Goal: Task Accomplishment & Management: Use online tool/utility

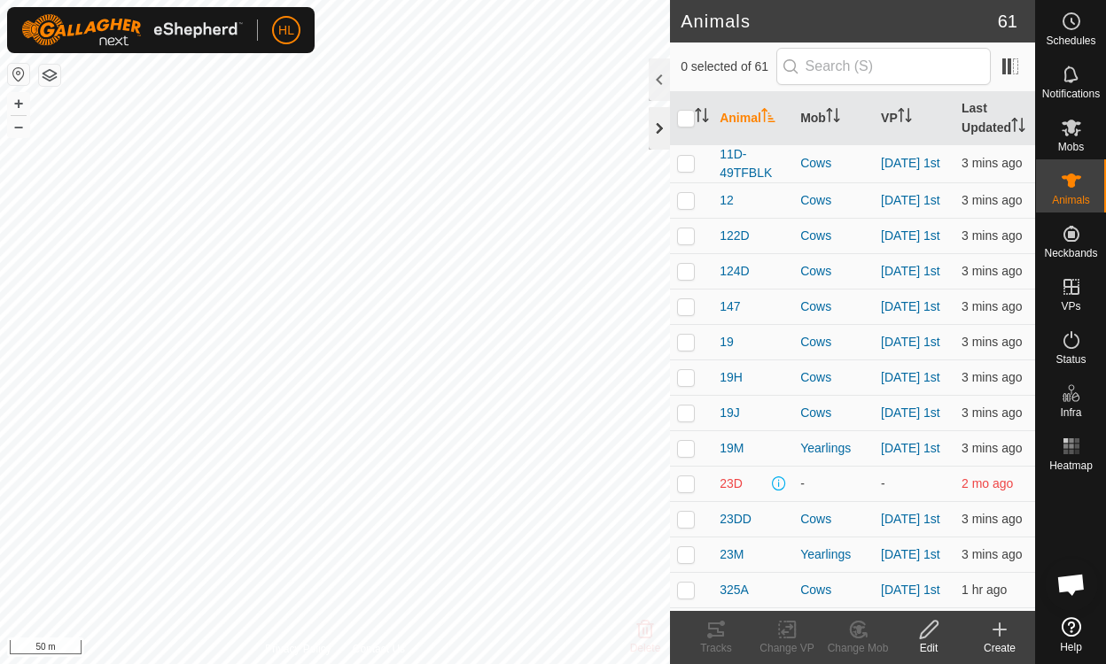
click at [656, 133] on div at bounding box center [658, 128] width 21 height 43
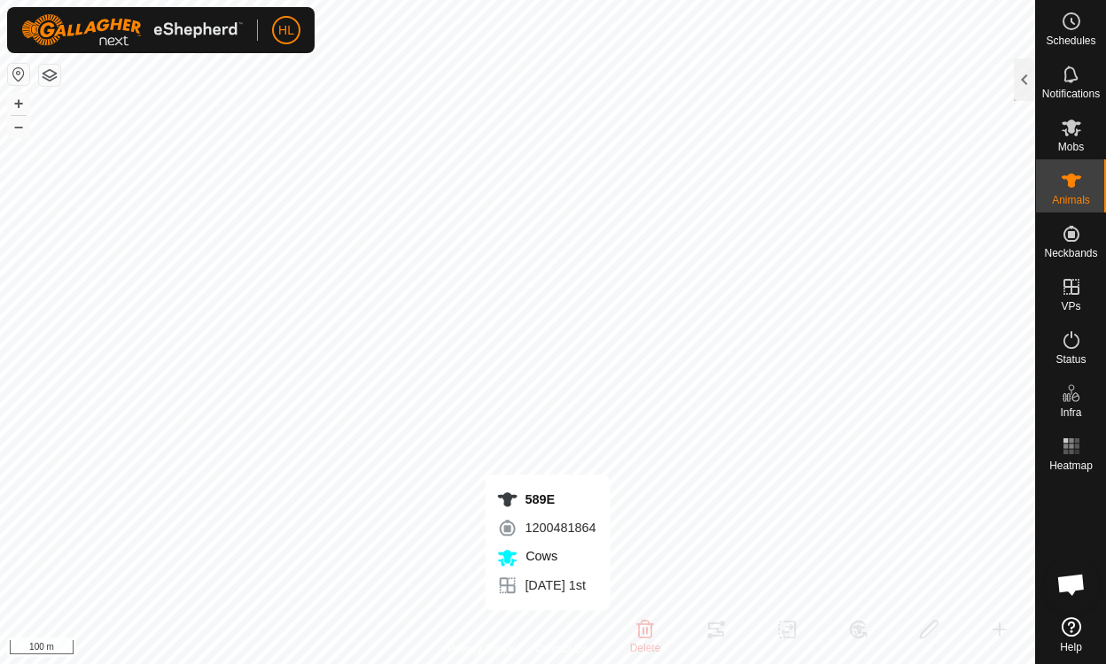
checkbox input "false"
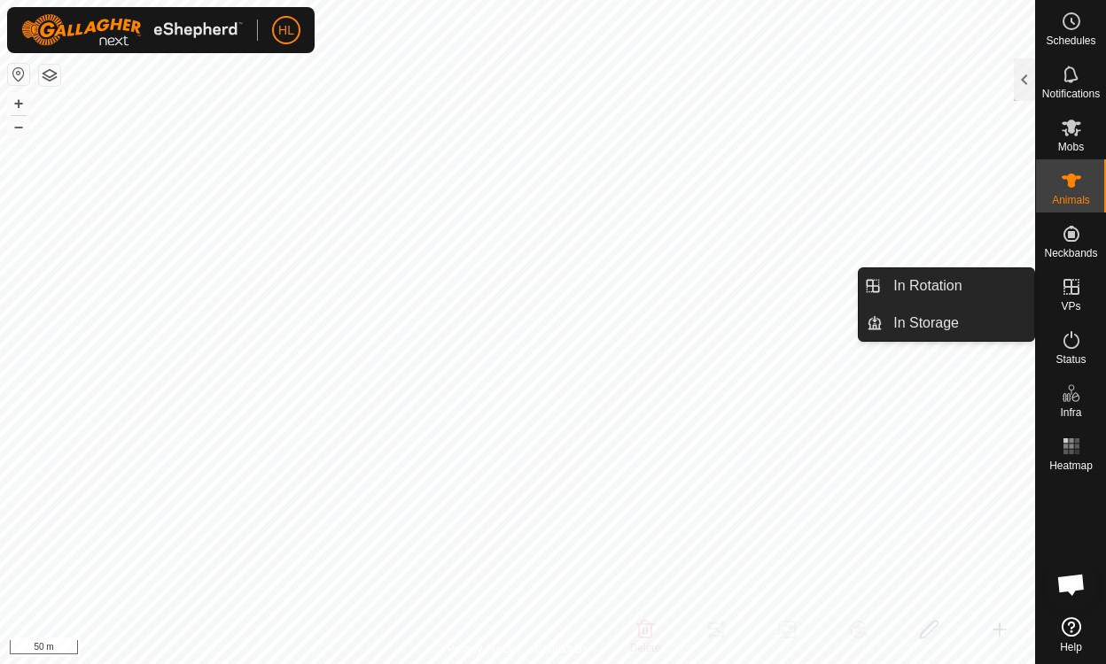
click at [1068, 287] on icon at bounding box center [1071, 287] width 16 height 16
click at [968, 286] on link "In Rotation" at bounding box center [957, 285] width 151 height 35
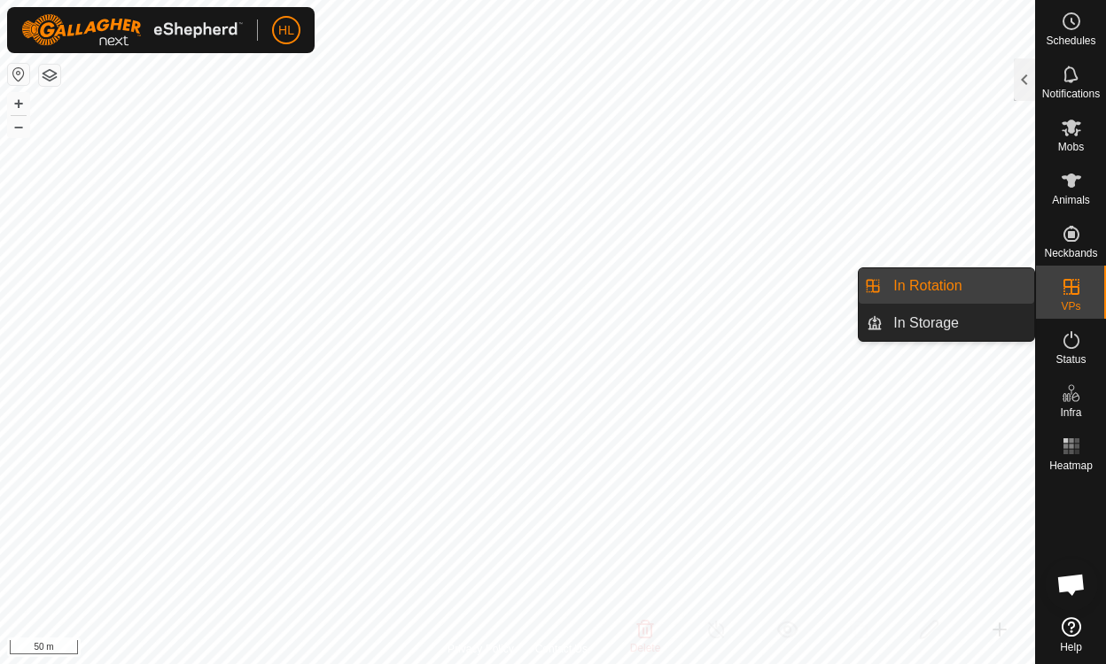
click at [922, 288] on link "In Rotation" at bounding box center [957, 285] width 151 height 35
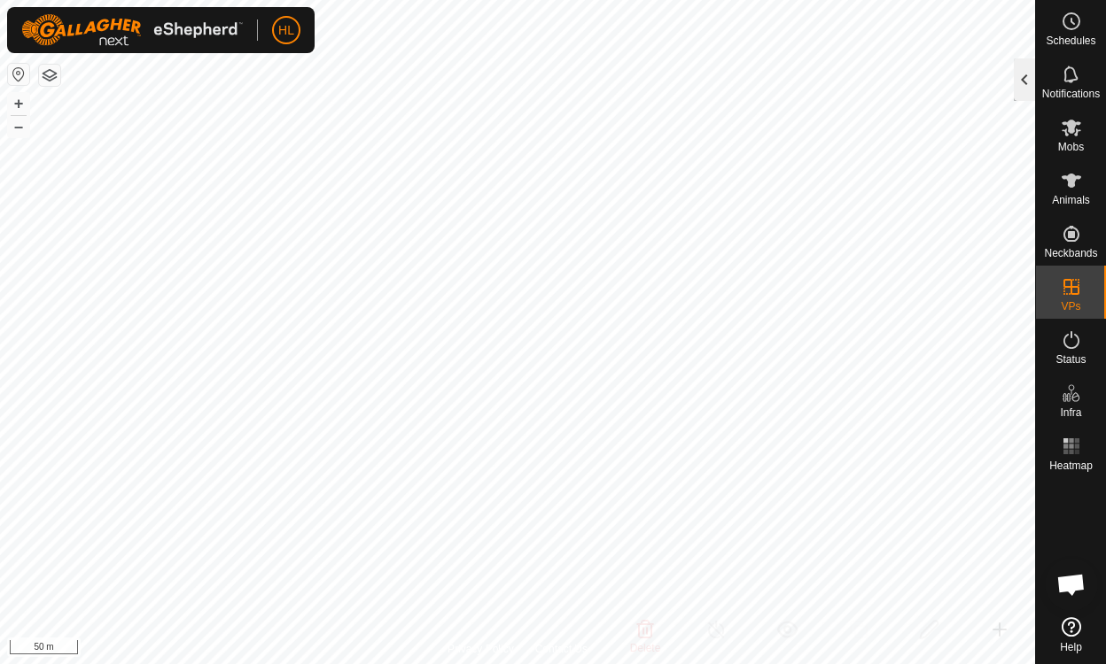
click at [1018, 82] on div at bounding box center [1023, 79] width 21 height 43
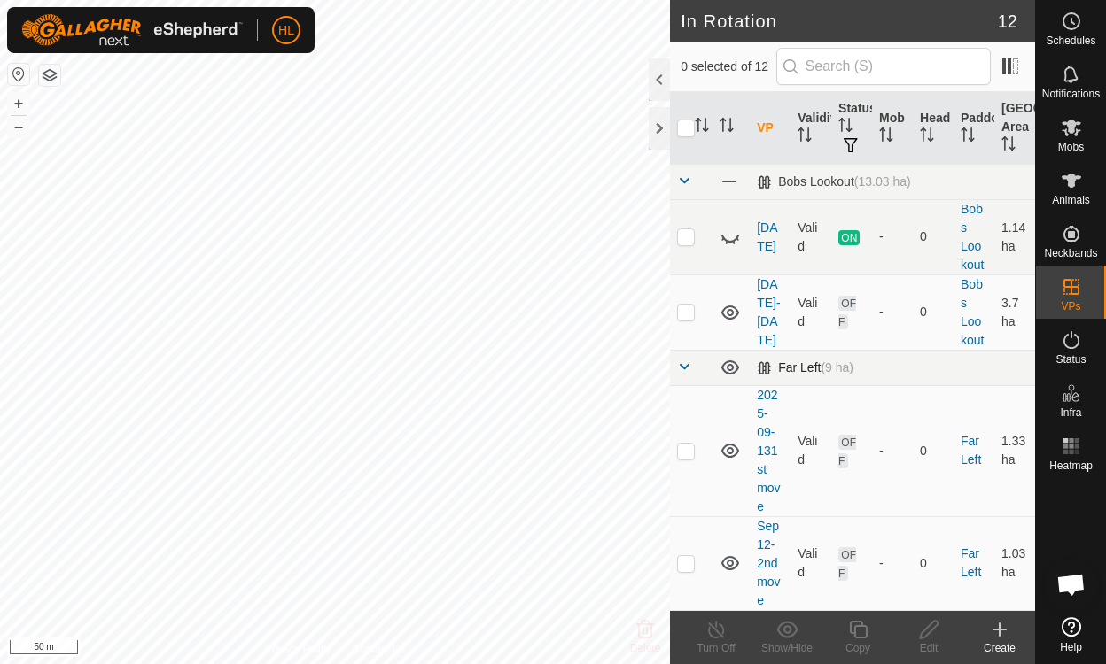
checkbox input "true"
checkbox input "false"
click at [928, 631] on icon at bounding box center [929, 629] width 22 height 21
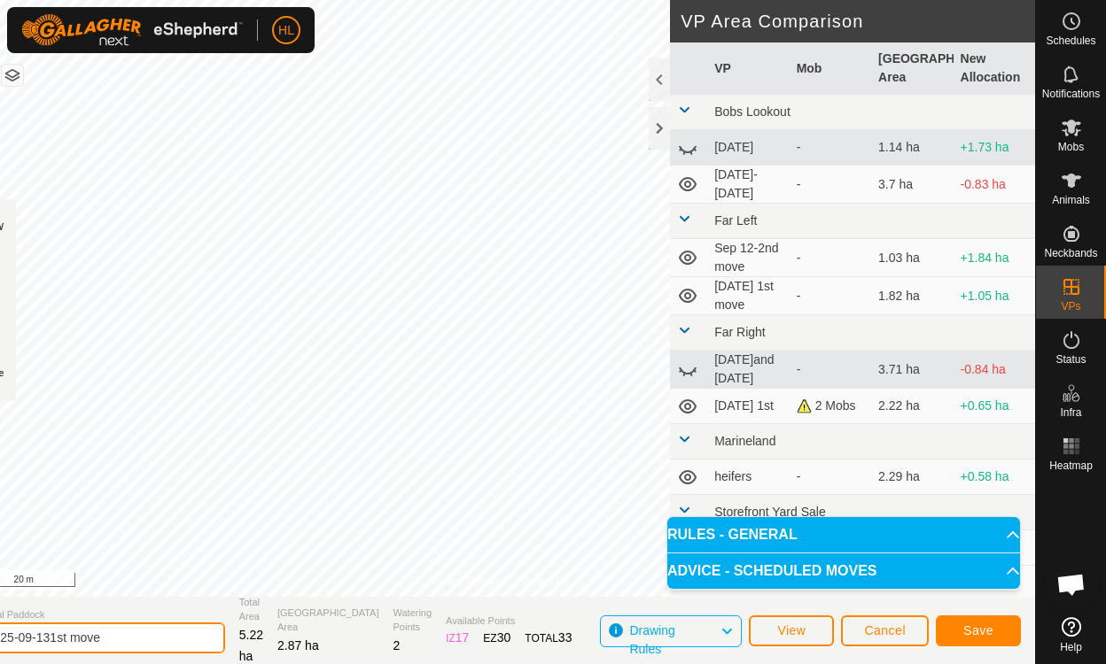
click at [177, 644] on input "2025-09-131st move" at bounding box center [101, 638] width 248 height 31
type input "2"
type input "sept 14 2nd move"
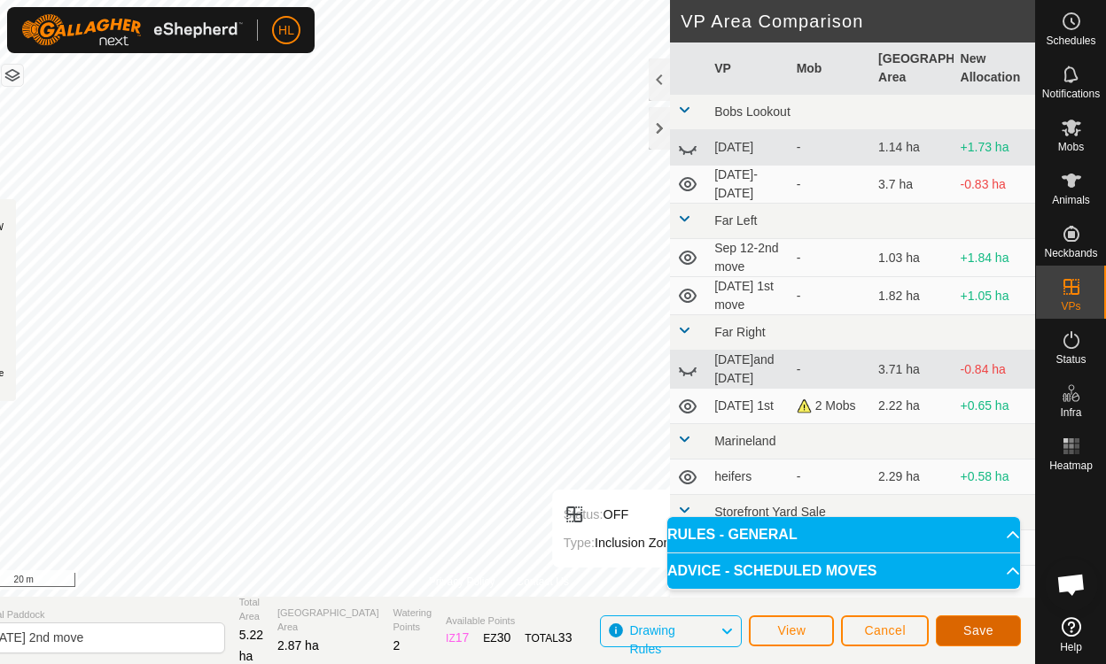
click at [986, 627] on span "Save" at bounding box center [978, 631] width 30 height 14
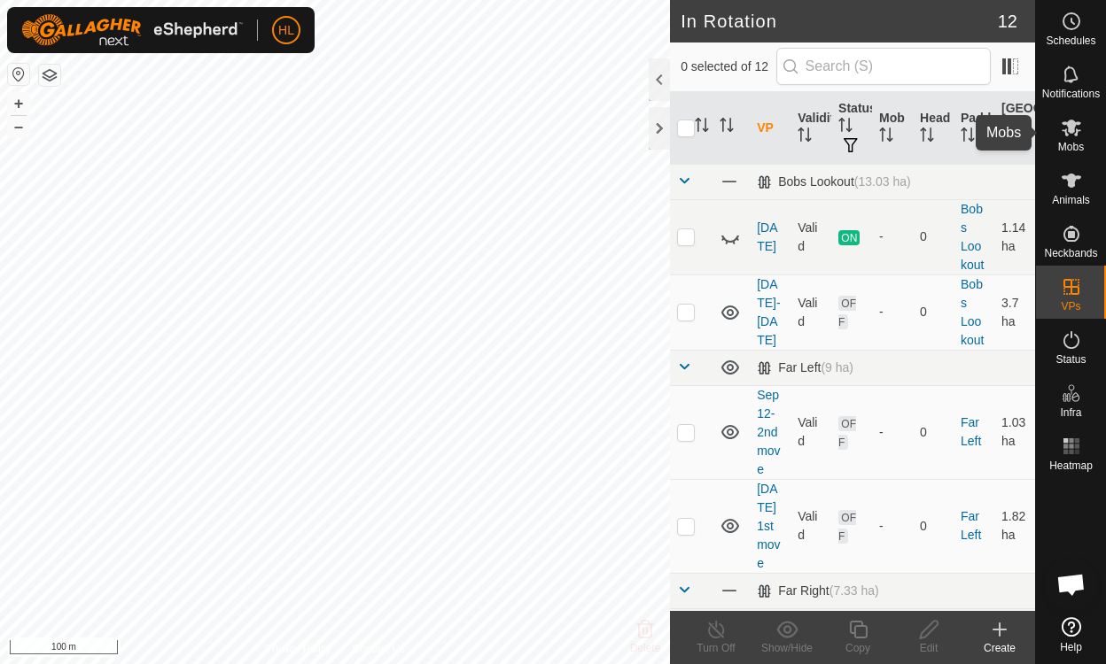
click at [1077, 136] on icon at bounding box center [1070, 127] width 21 height 21
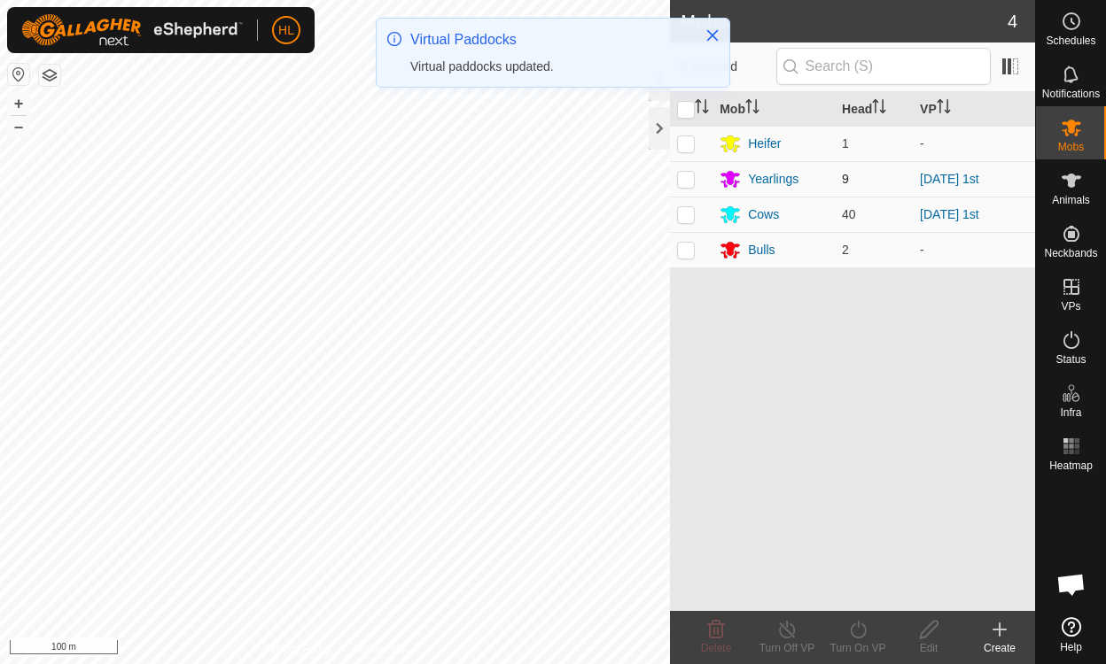
click at [691, 184] on p-checkbox at bounding box center [686, 179] width 18 height 14
checkbox input "true"
click at [687, 205] on td at bounding box center [691, 214] width 43 height 35
checkbox input "true"
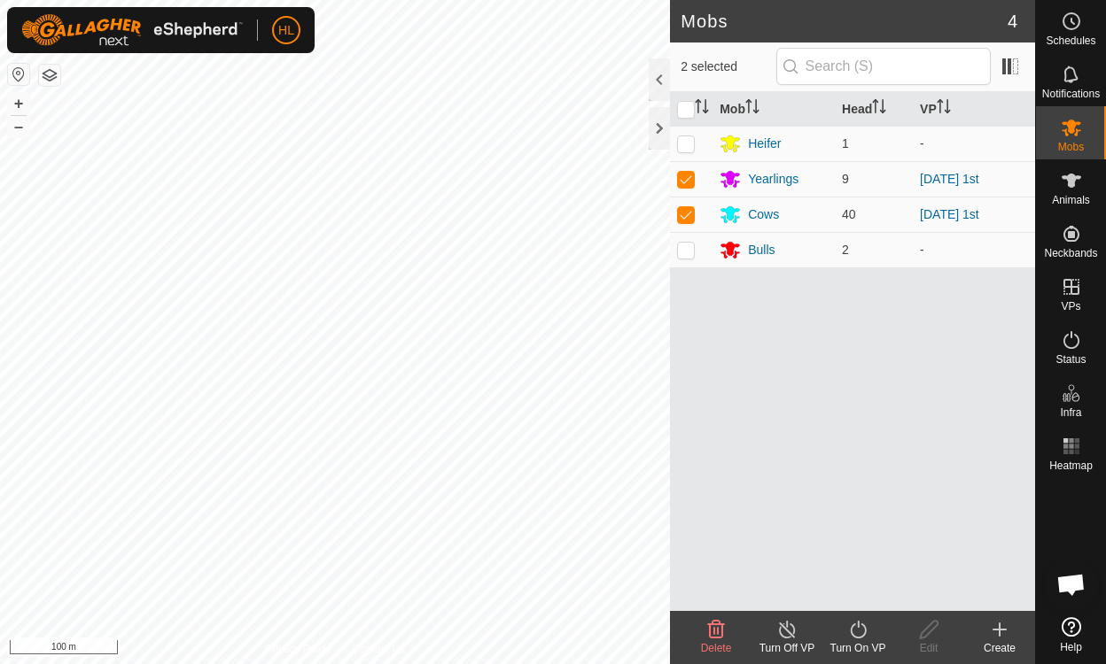
click at [856, 629] on icon at bounding box center [858, 629] width 22 height 21
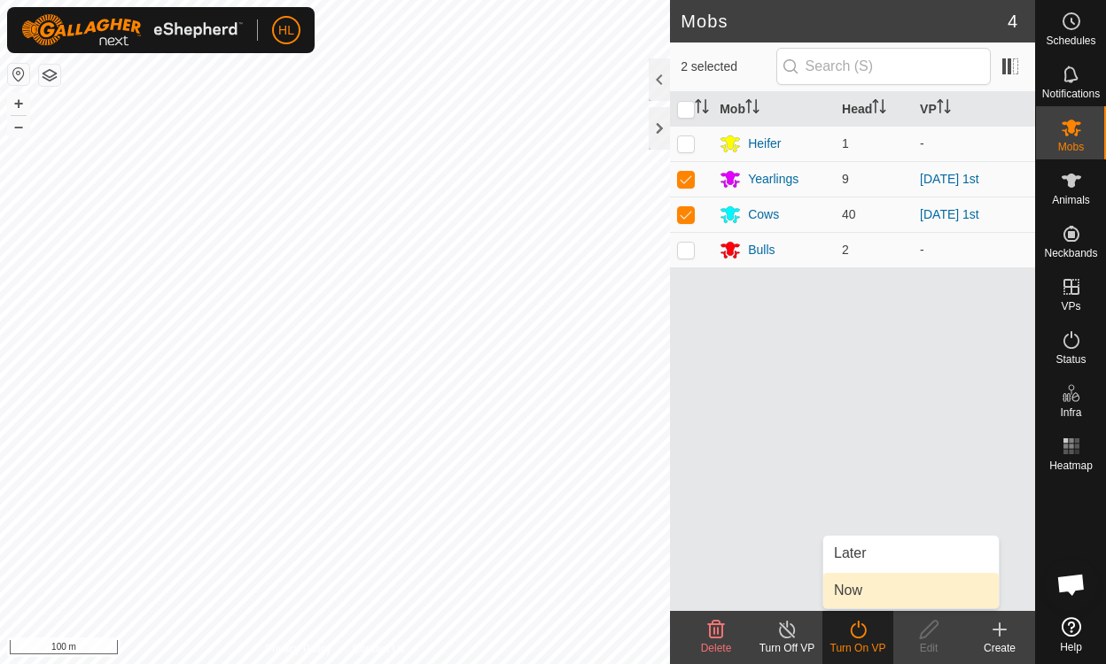
click at [843, 590] on link "Now" at bounding box center [910, 590] width 175 height 35
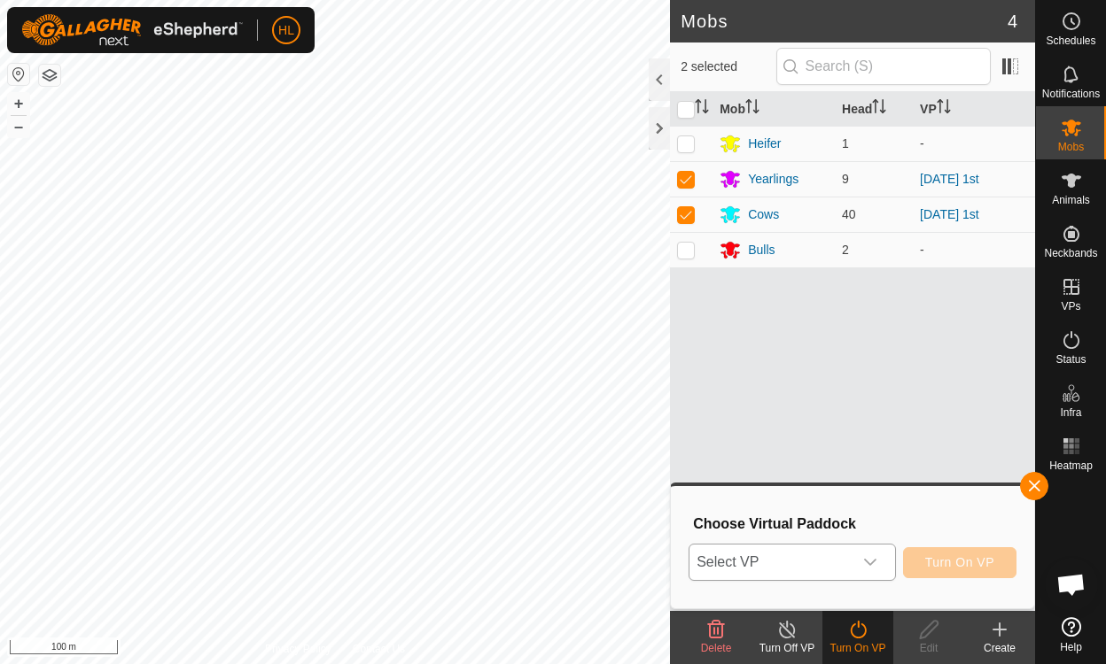
click at [875, 556] on icon "dropdown trigger" at bounding box center [870, 562] width 14 height 14
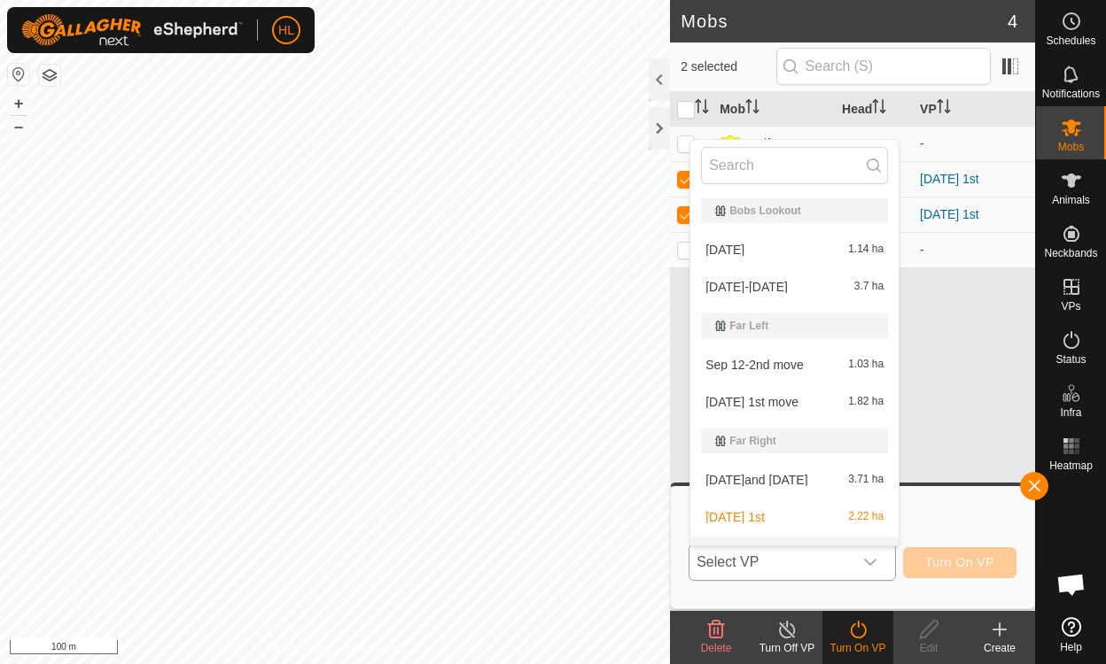
scroll to position [27, 0]
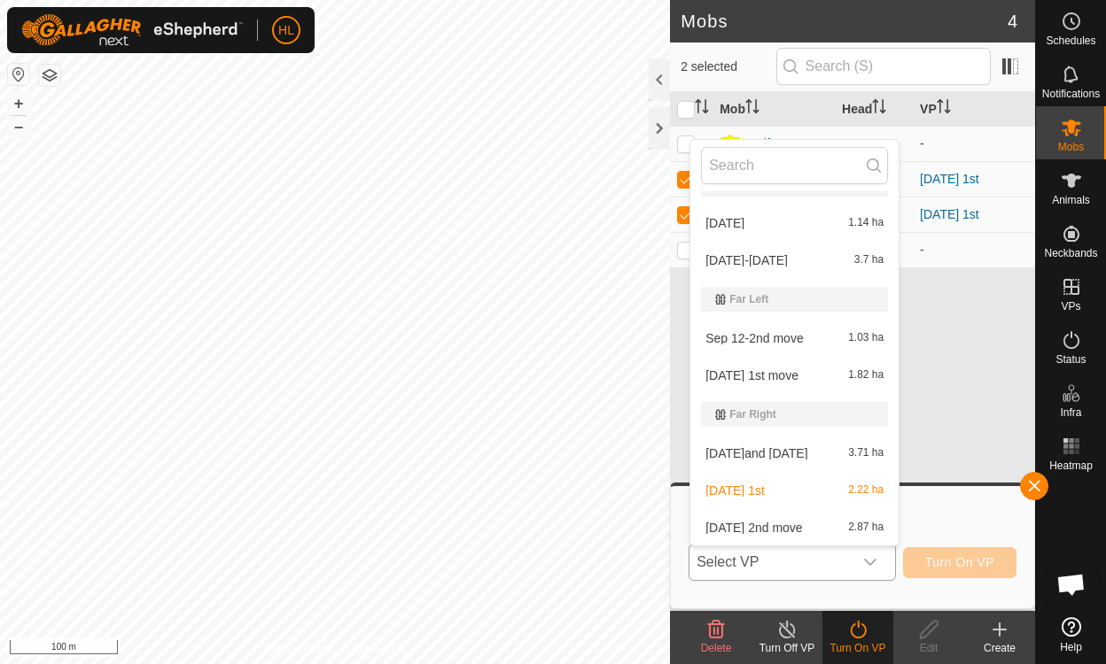
click at [772, 529] on li "sept 14 2nd move 2.87 ha" at bounding box center [794, 527] width 208 height 35
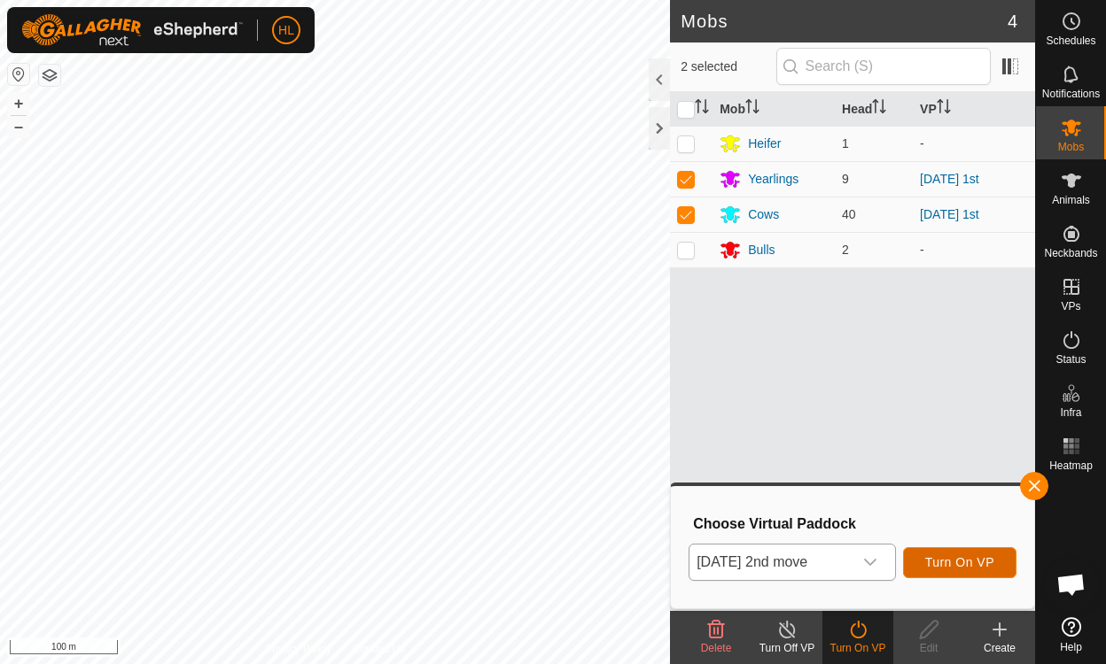
click at [952, 560] on span "Turn On VP" at bounding box center [959, 562] width 69 height 14
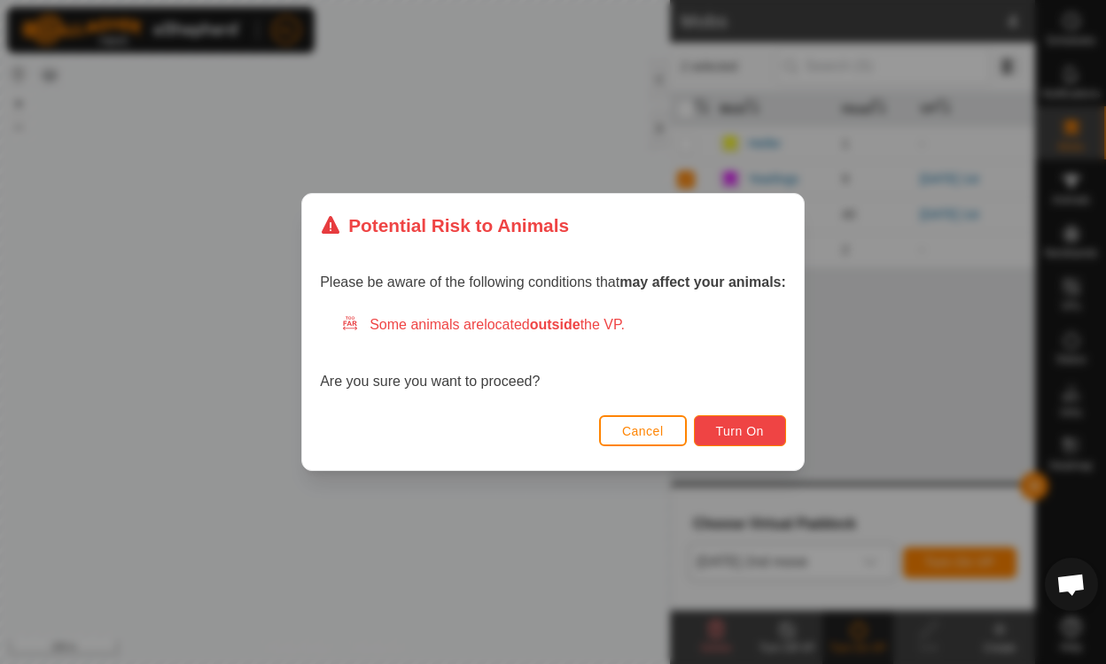
click at [744, 429] on span "Turn On" at bounding box center [740, 431] width 48 height 14
